Goal: Information Seeking & Learning: Learn about a topic

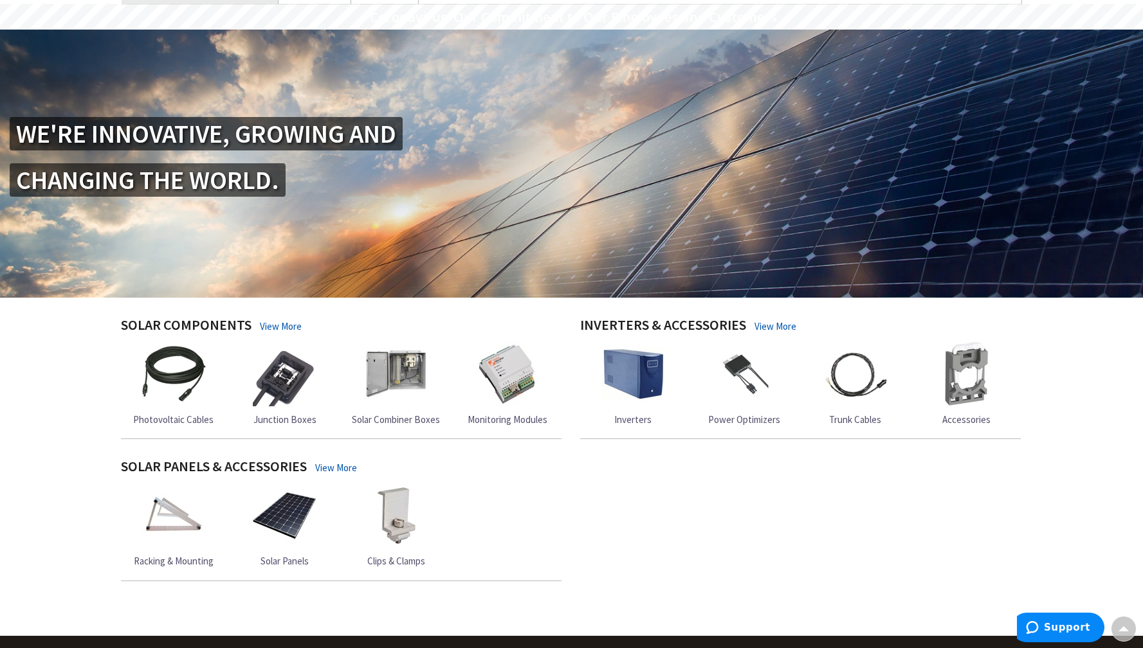
scroll to position [385, 0]
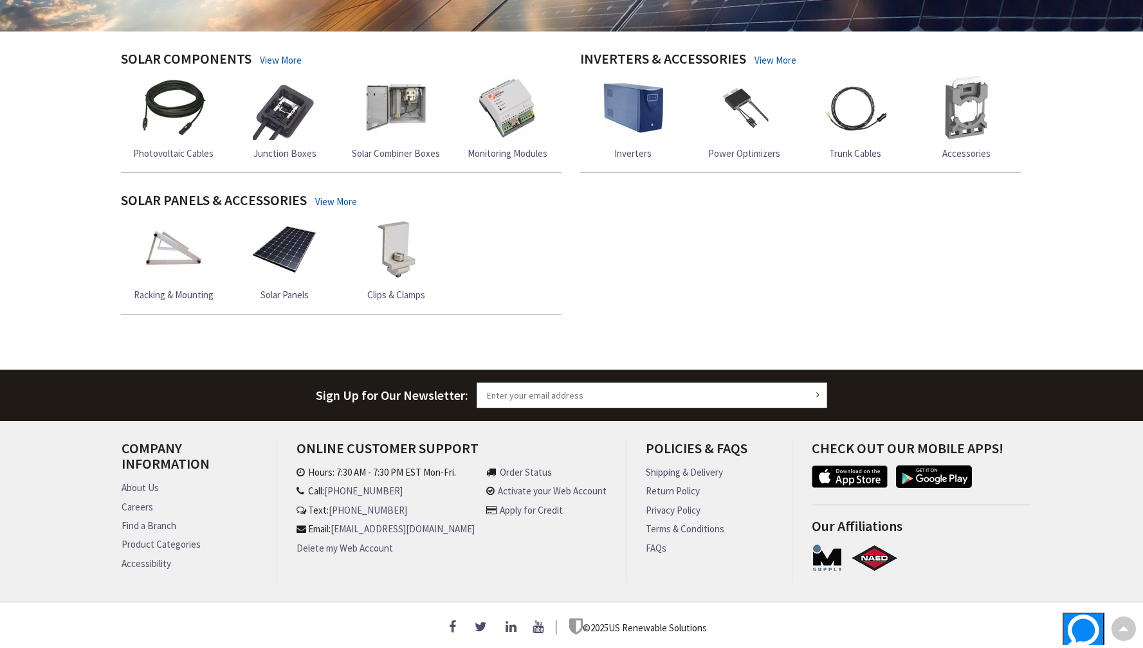
click at [275, 246] on img at bounding box center [285, 249] width 64 height 64
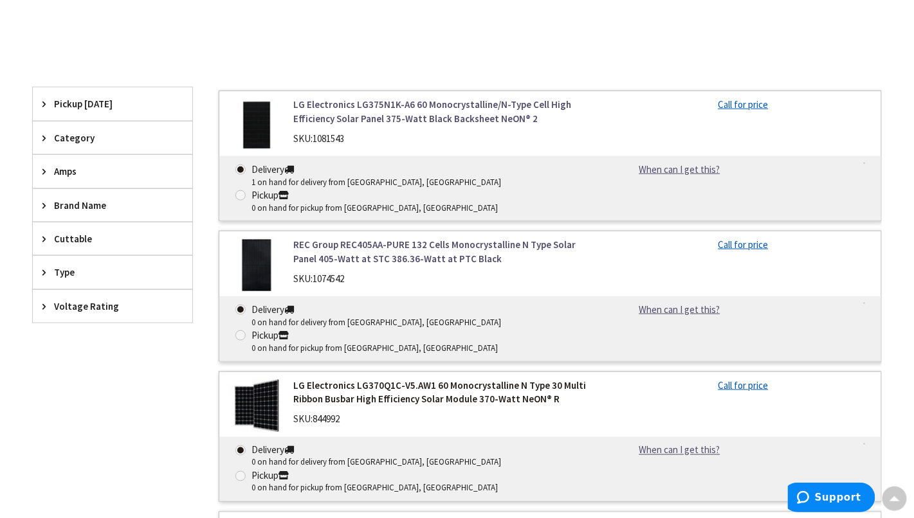
scroll to position [319, 0]
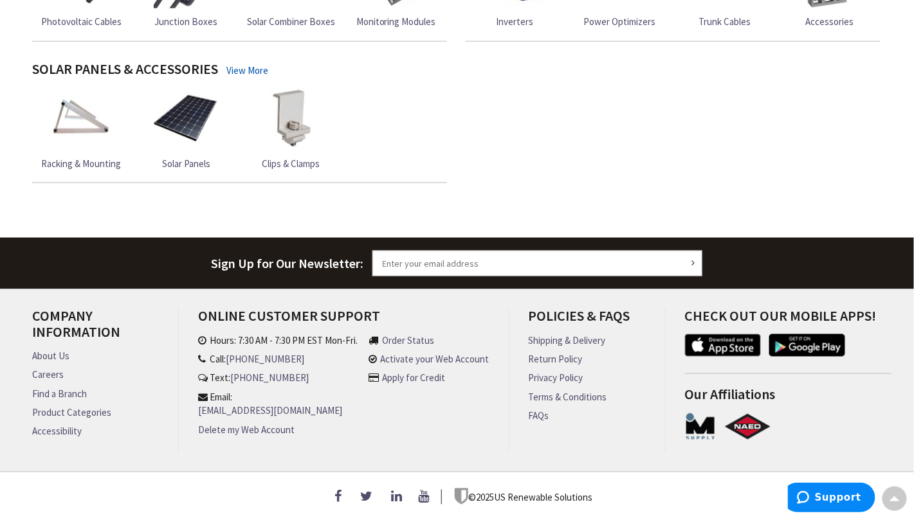
scroll to position [269, 0]
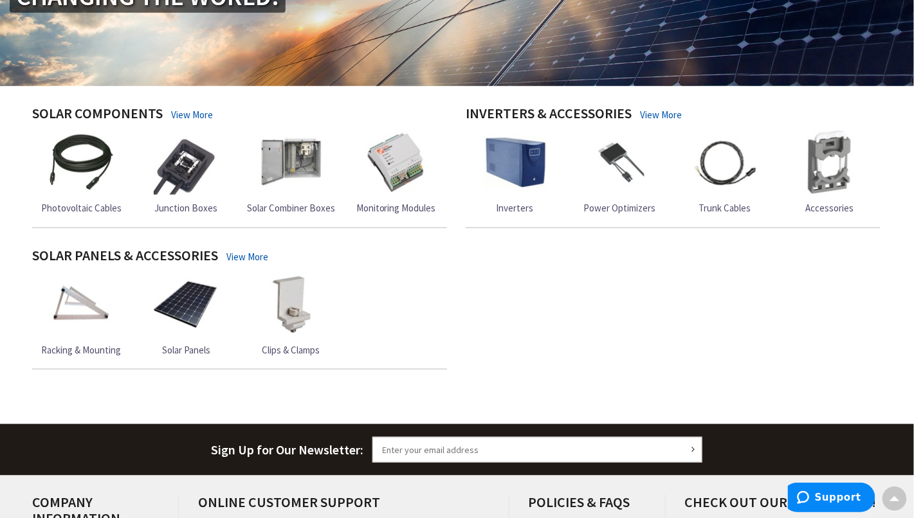
click at [75, 323] on img at bounding box center [81, 305] width 64 height 64
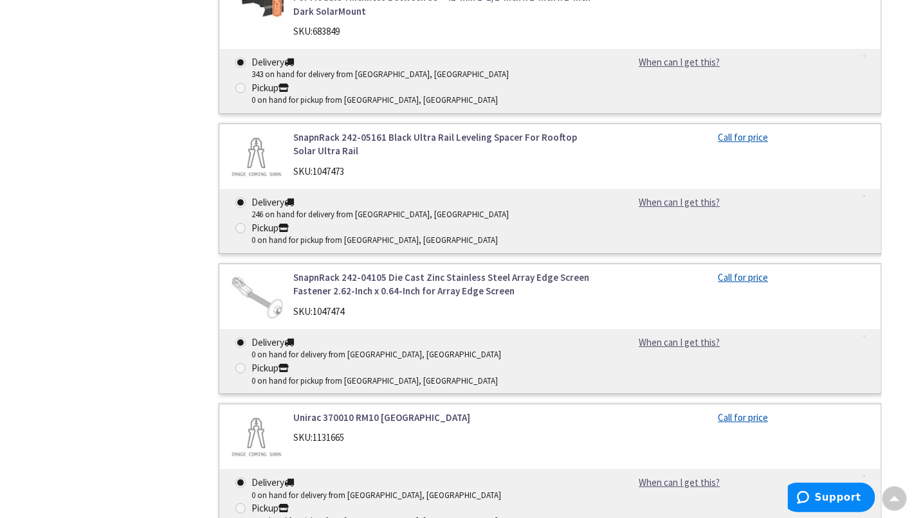
scroll to position [8742, 0]
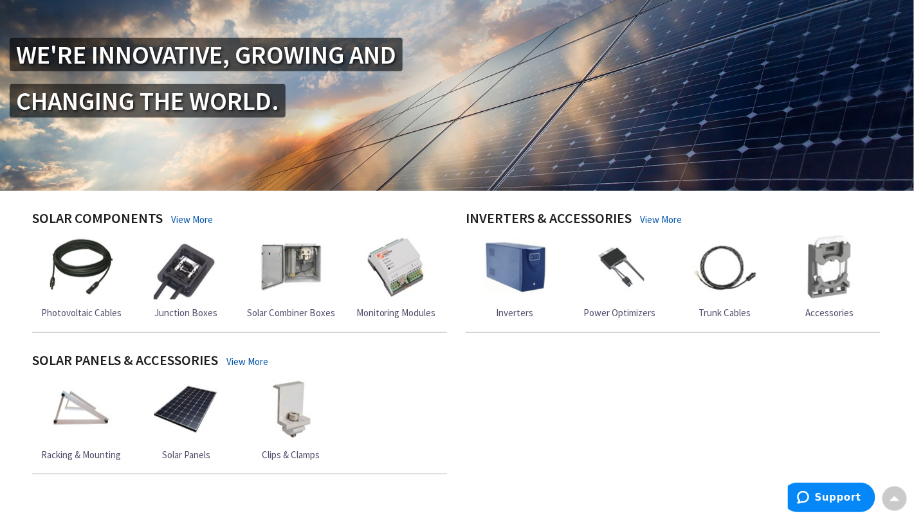
scroll to position [158, 0]
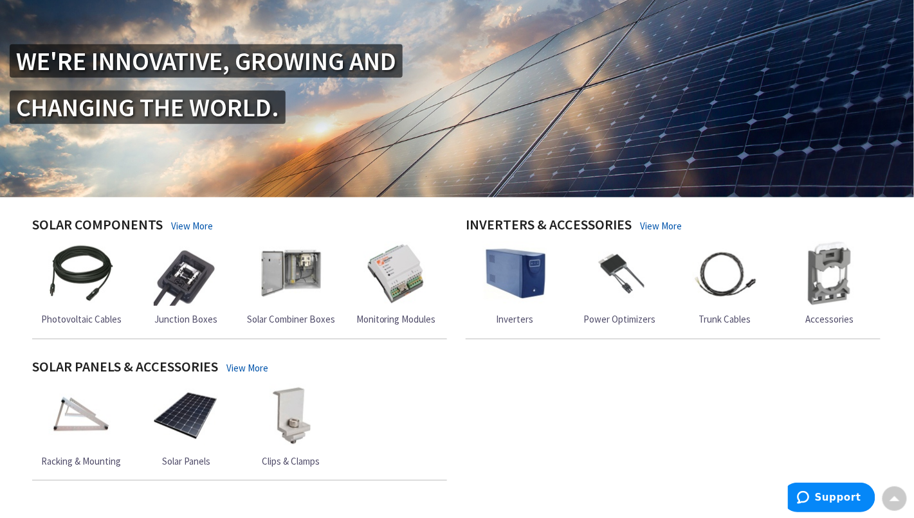
click at [645, 278] on img at bounding box center [620, 274] width 64 height 64
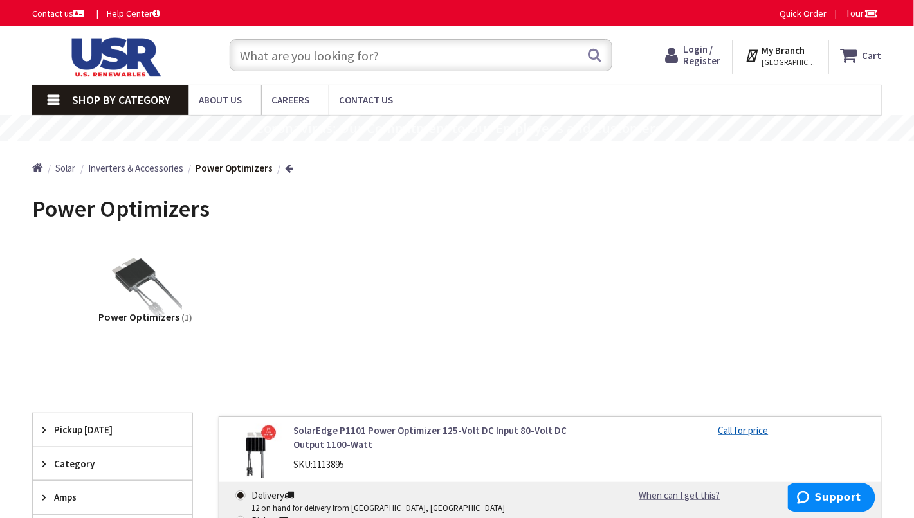
scroll to position [234, 0]
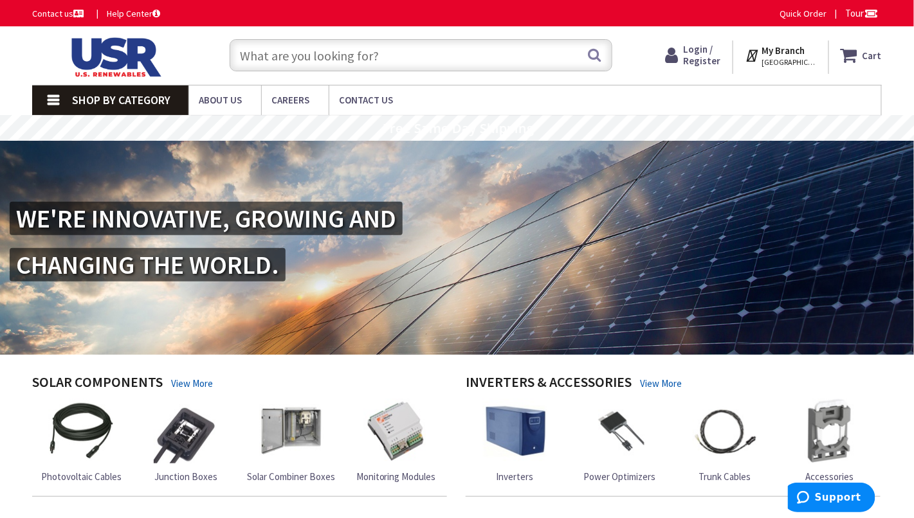
click at [95, 108] on link "Shop By Category" at bounding box center [110, 101] width 156 height 30
